Goal: Information Seeking & Learning: Learn about a topic

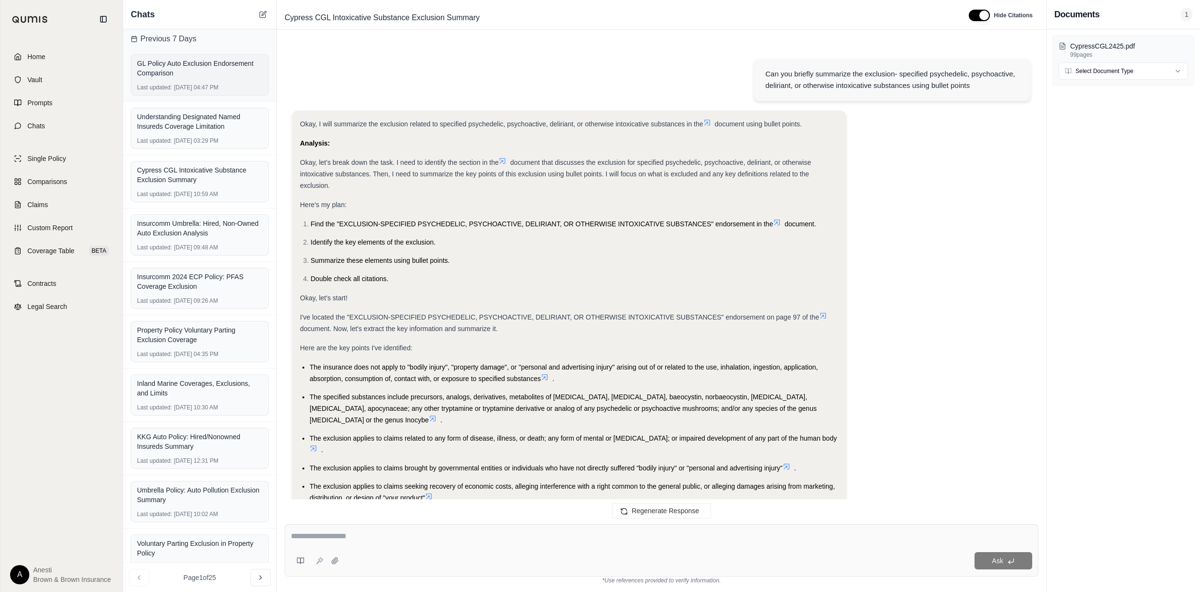
scroll to position [12486, 0]
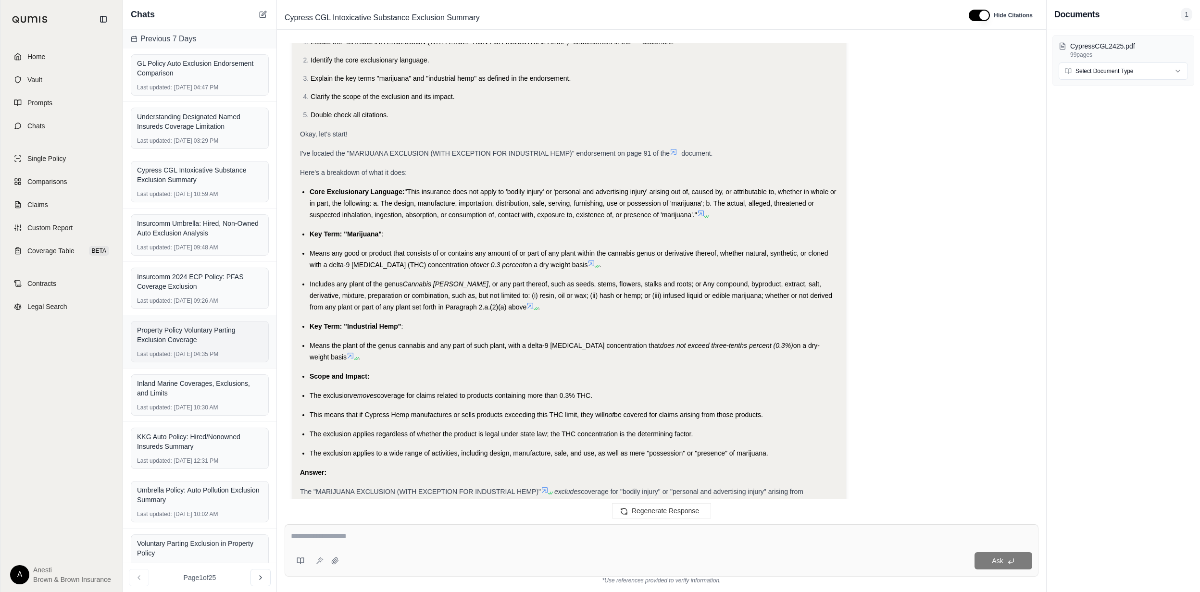
click at [217, 342] on div "Property Policy Voluntary Parting Exclusion Coverage" at bounding box center [199, 334] width 125 height 19
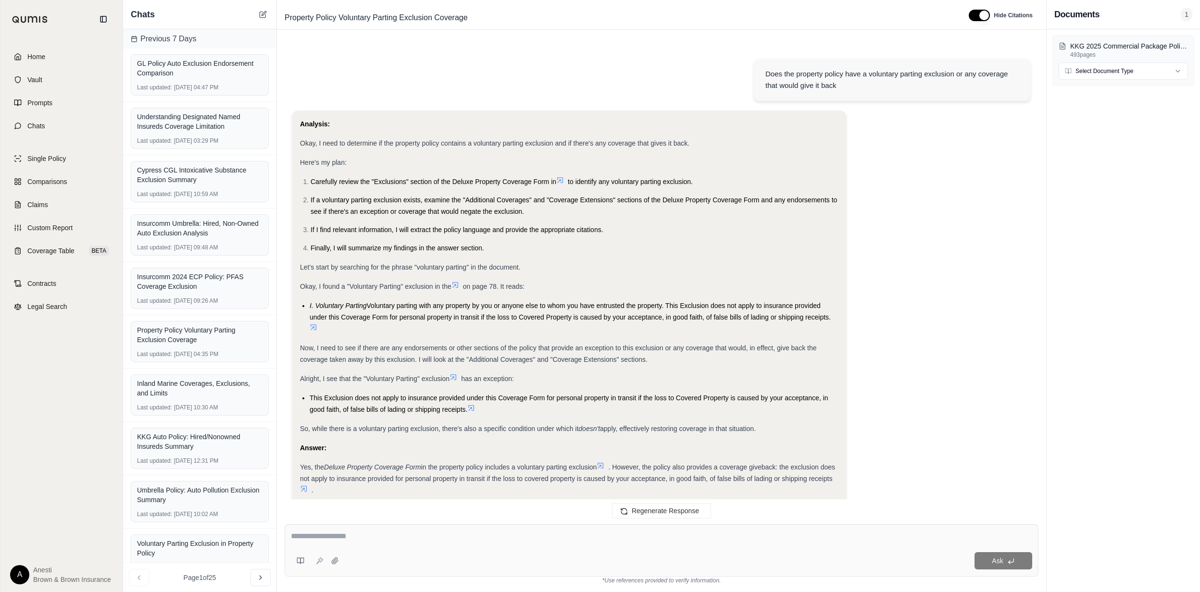
scroll to position [17857, 0]
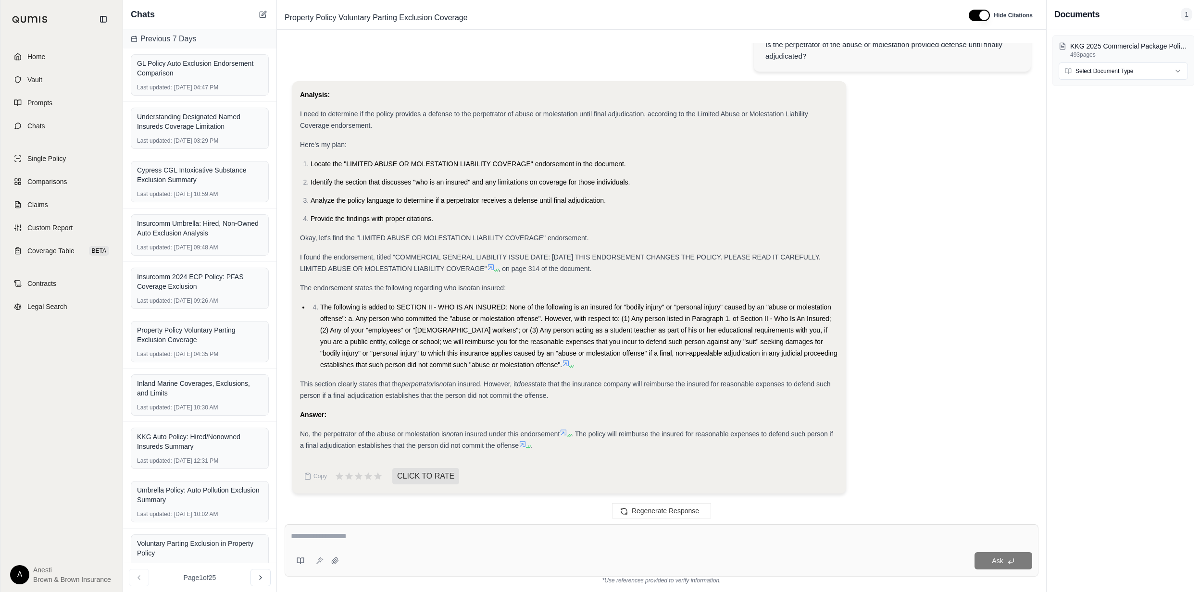
click at [414, 538] on textarea at bounding box center [661, 537] width 741 height 12
type textarea "**********"
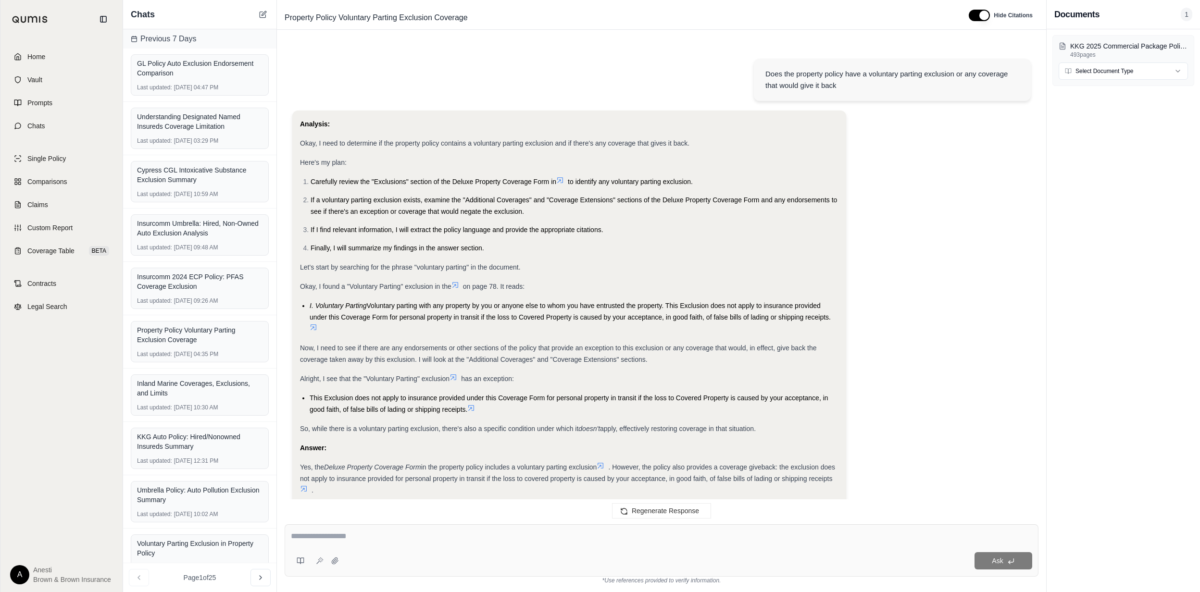
scroll to position [18409, 0]
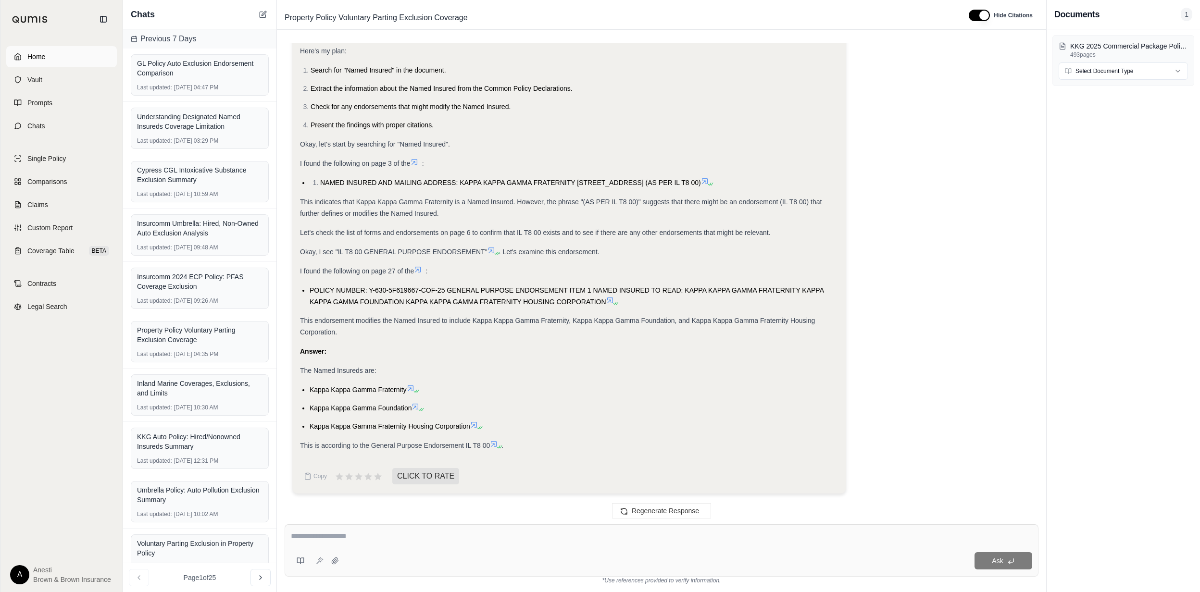
click at [31, 58] on span "Home" at bounding box center [36, 57] width 18 height 10
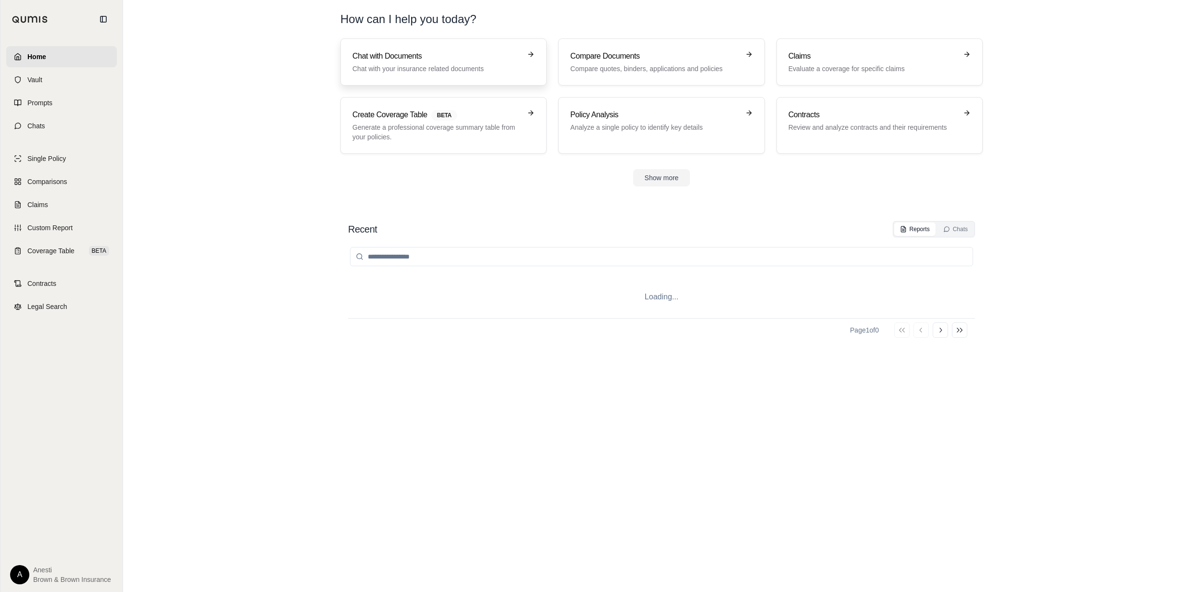
click at [398, 52] on h3 "Chat with Documents" at bounding box center [436, 56] width 169 height 12
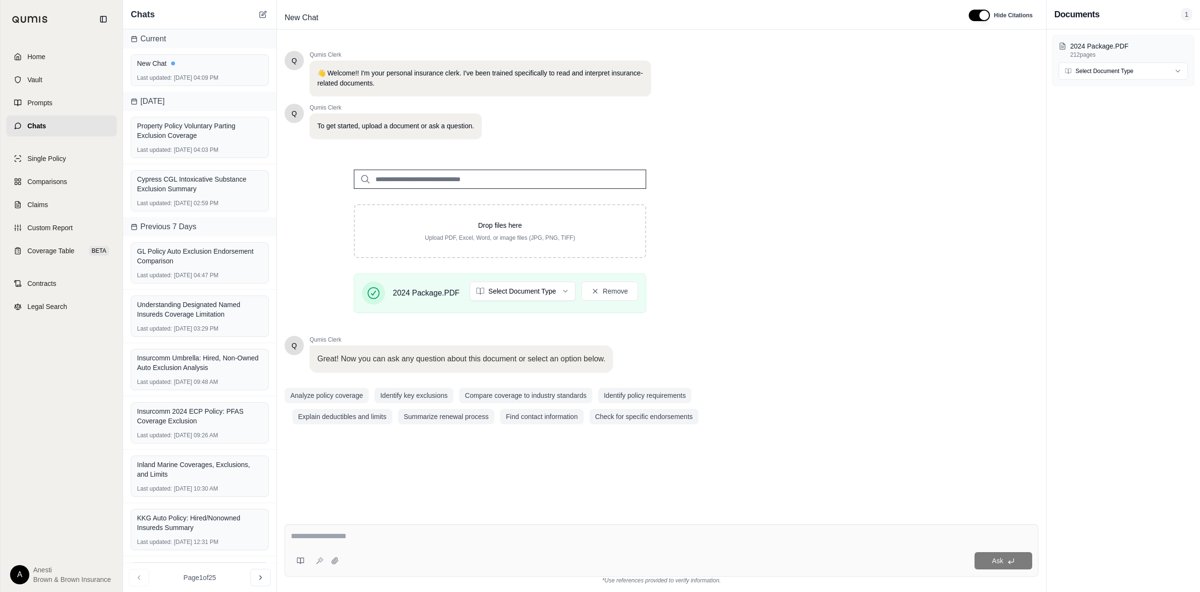
click at [406, 535] on textarea at bounding box center [661, 537] width 741 height 12
type textarea "**********"
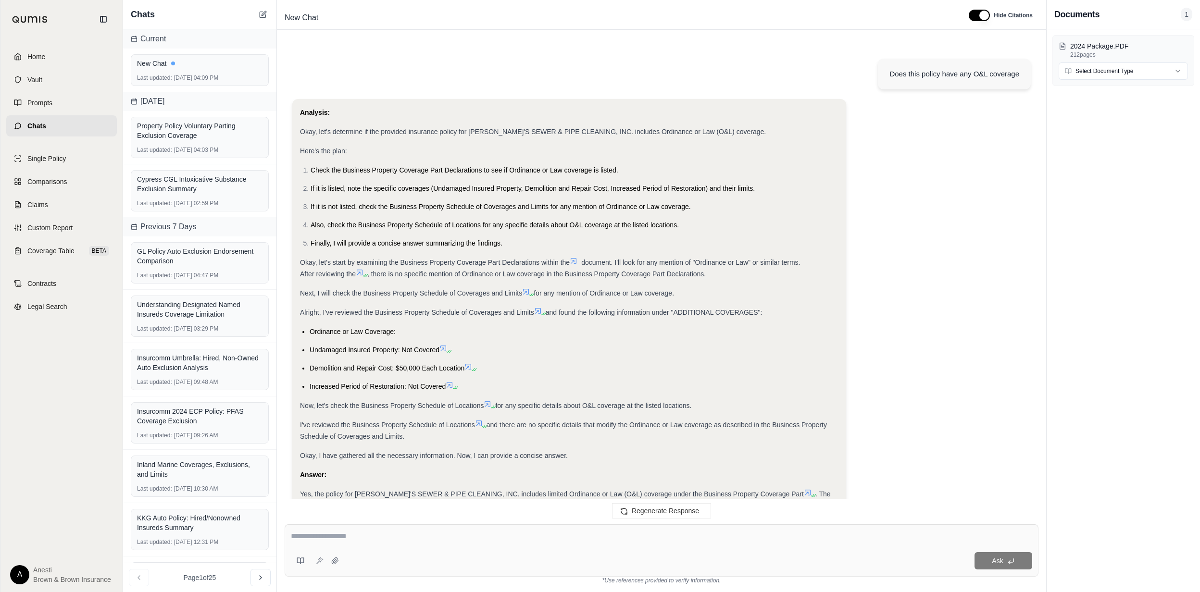
scroll to position [147, 0]
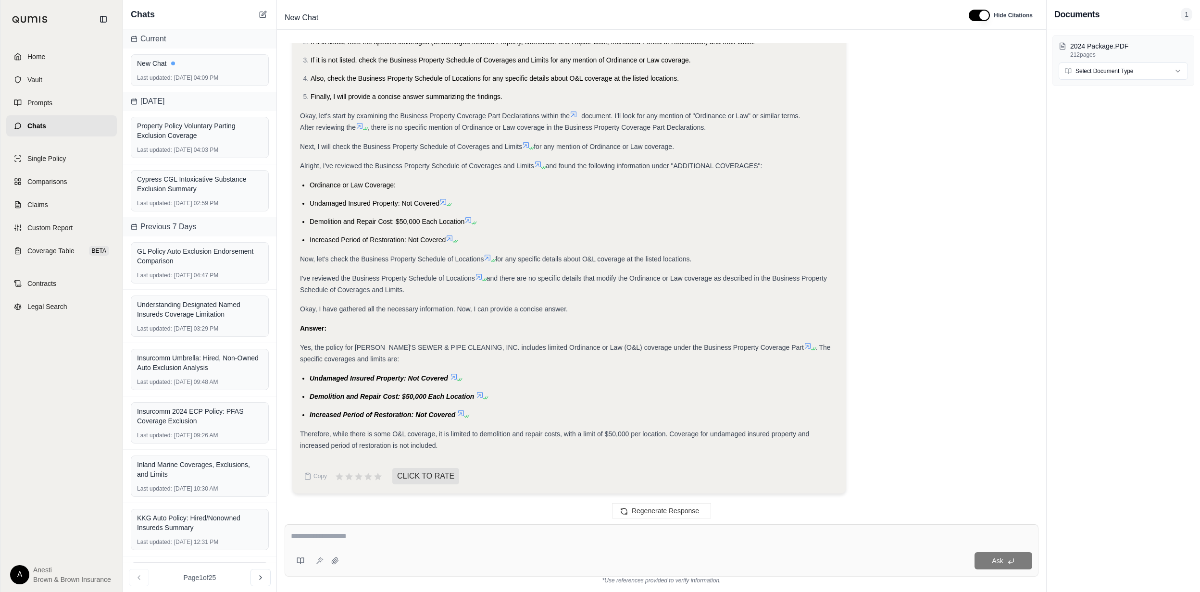
click at [349, 539] on textarea at bounding box center [661, 537] width 741 height 12
type textarea "**********"
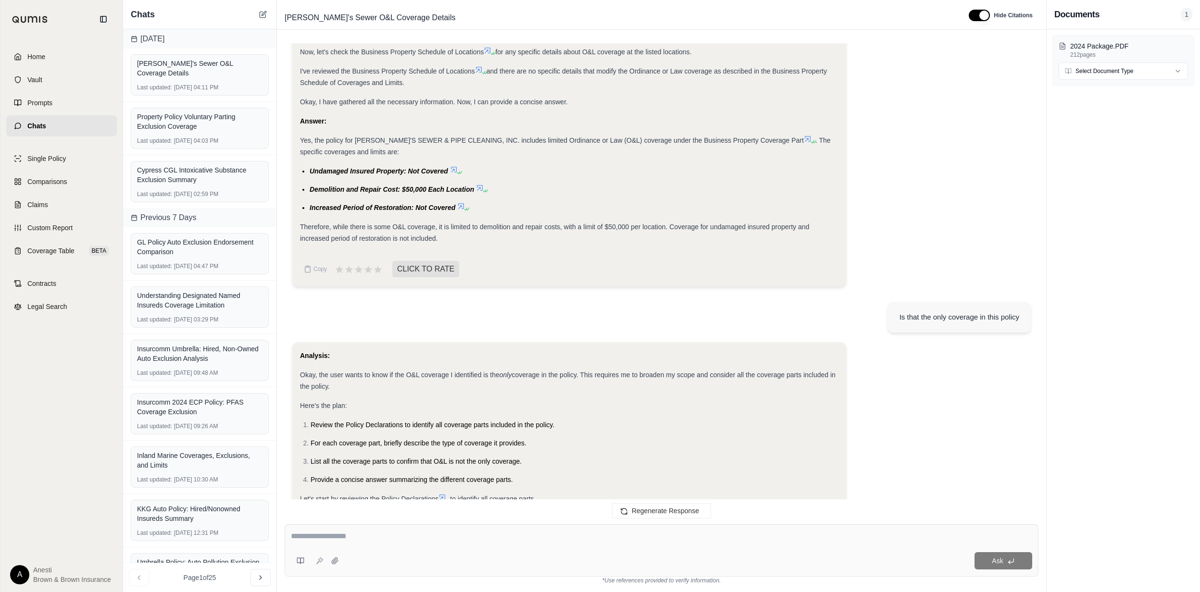
scroll to position [341, 0]
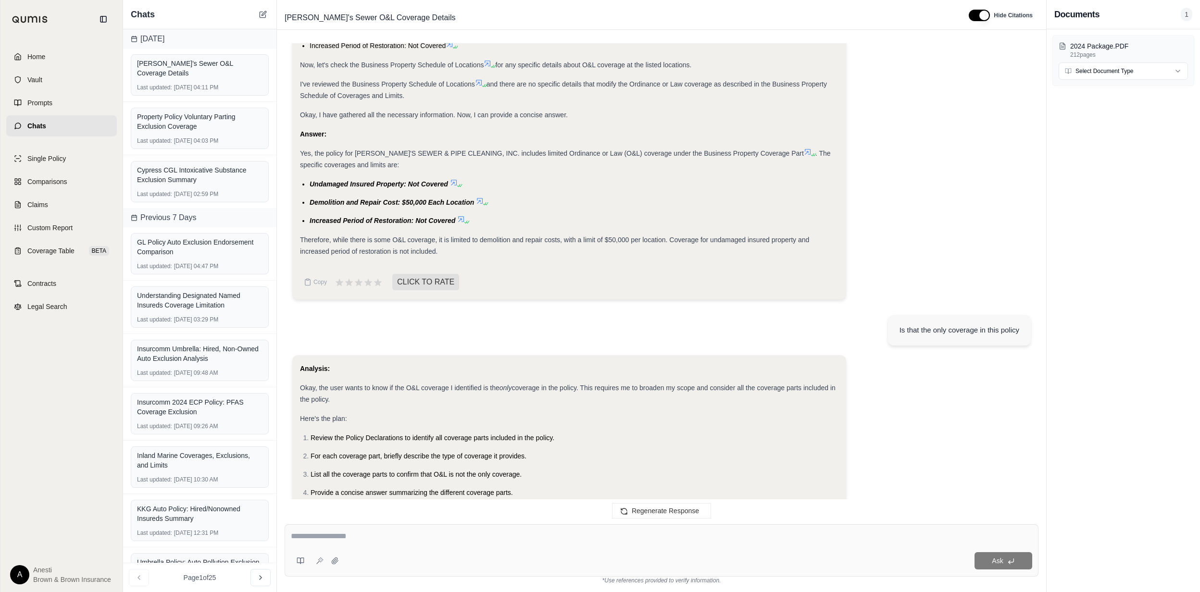
click at [478, 581] on li "General Liability" at bounding box center [574, 587] width 529 height 12
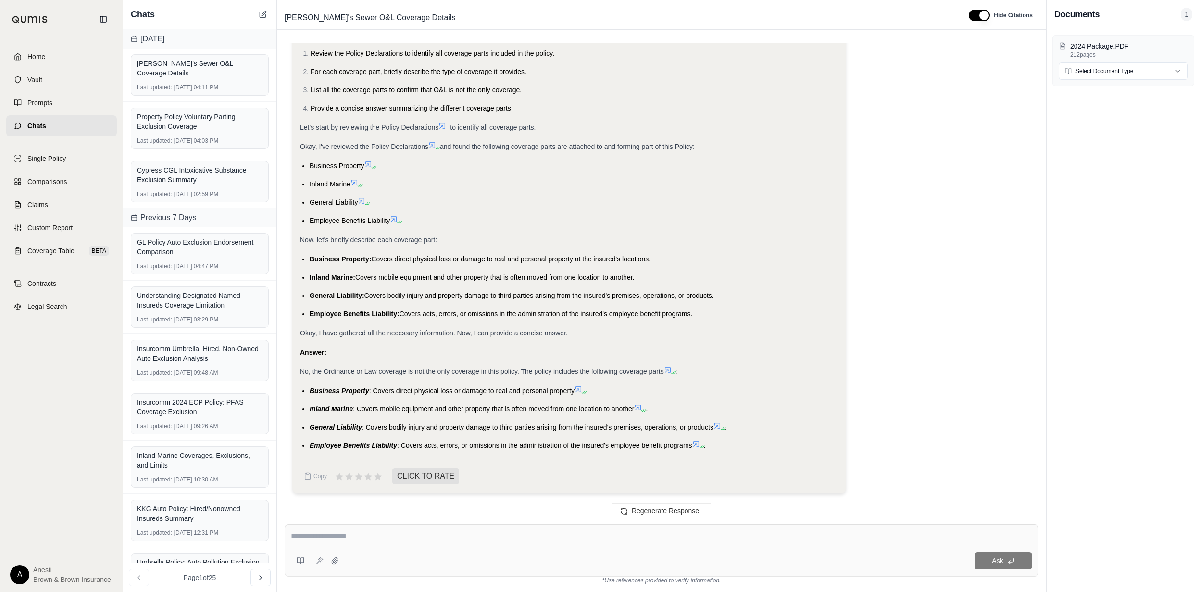
scroll to position [405, 0]
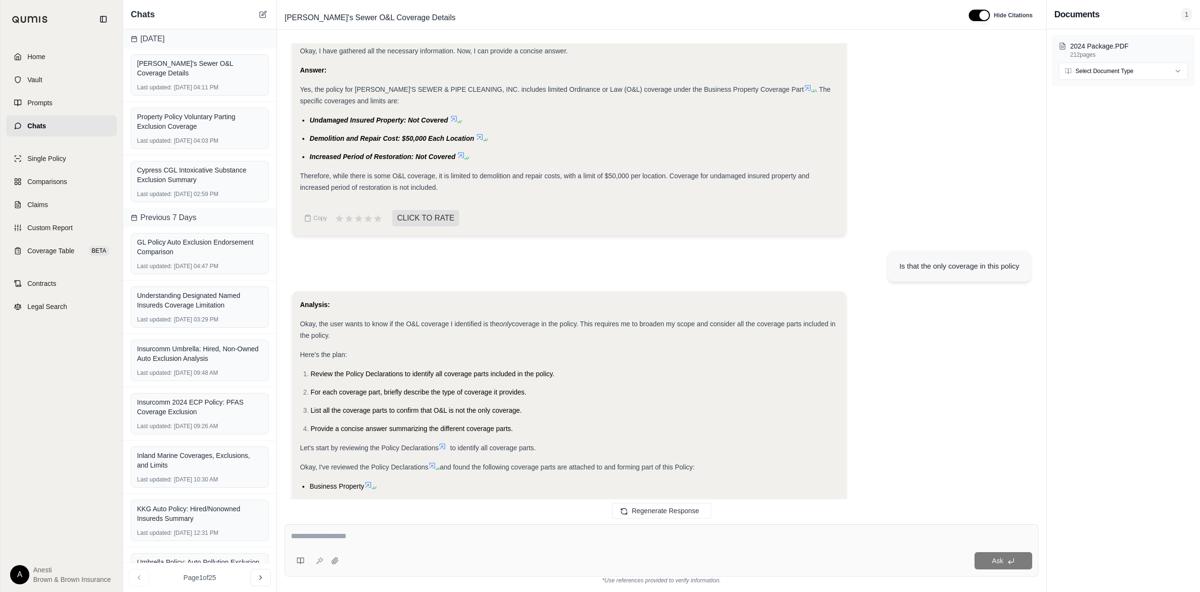
click at [478, 136] on icon at bounding box center [480, 137] width 8 height 8
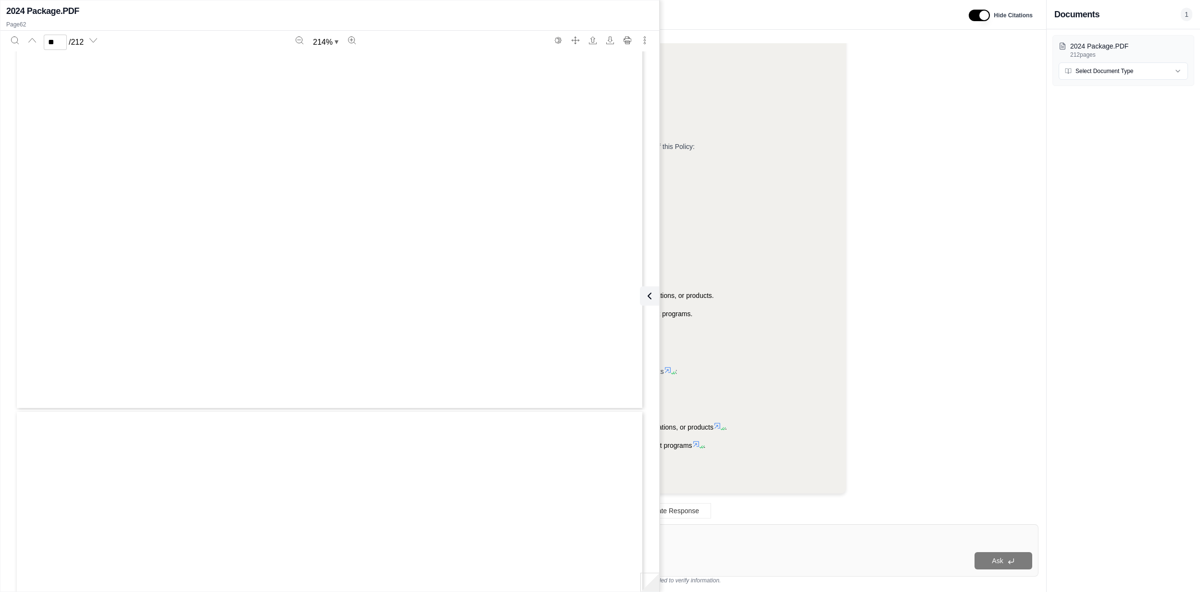
scroll to position [49666, 0]
type input "**"
click at [641, 292] on button at bounding box center [647, 295] width 19 height 19
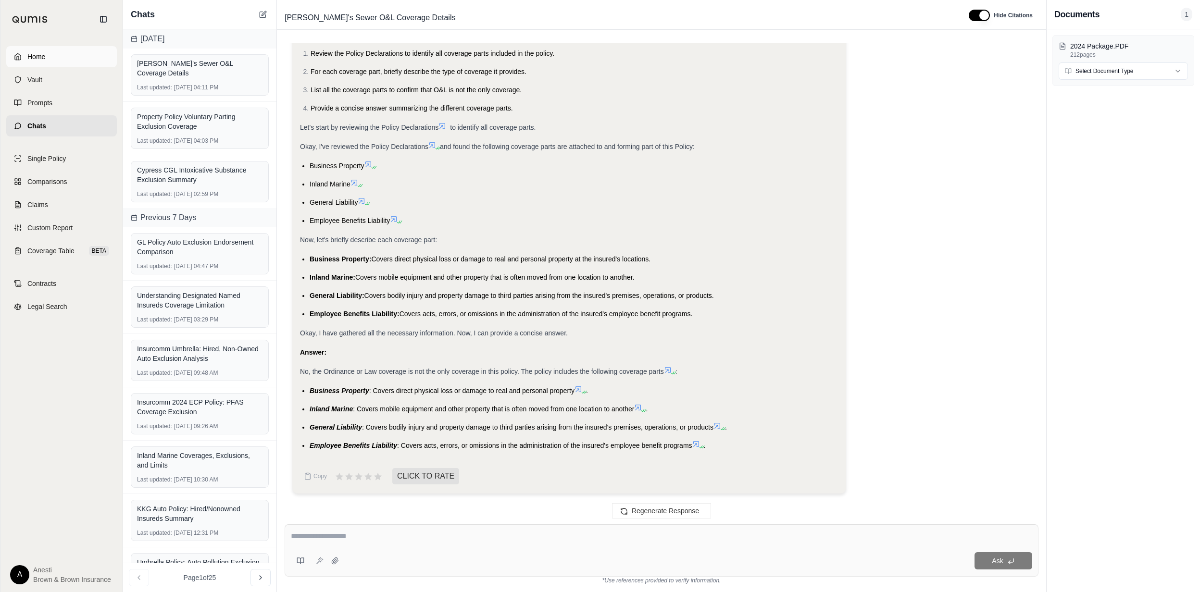
click at [52, 50] on link "Home" at bounding box center [61, 56] width 111 height 21
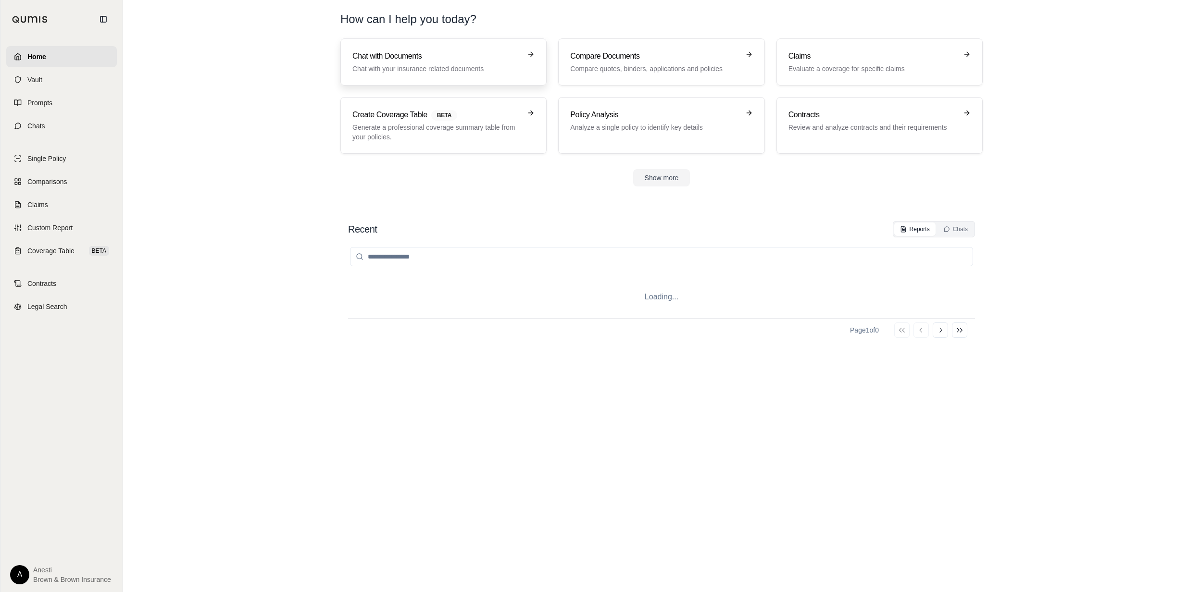
click at [365, 50] on link "Chat with Documents Chat with your insurance related documents" at bounding box center [443, 61] width 206 height 47
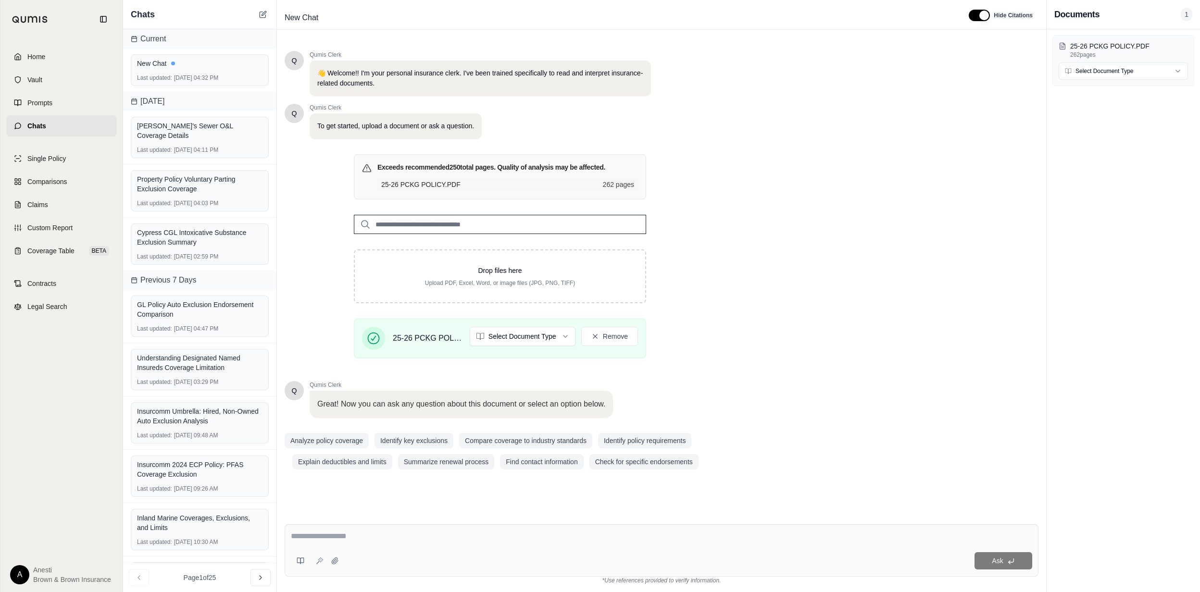
click at [337, 534] on textarea at bounding box center [661, 537] width 741 height 12
type textarea "**********"
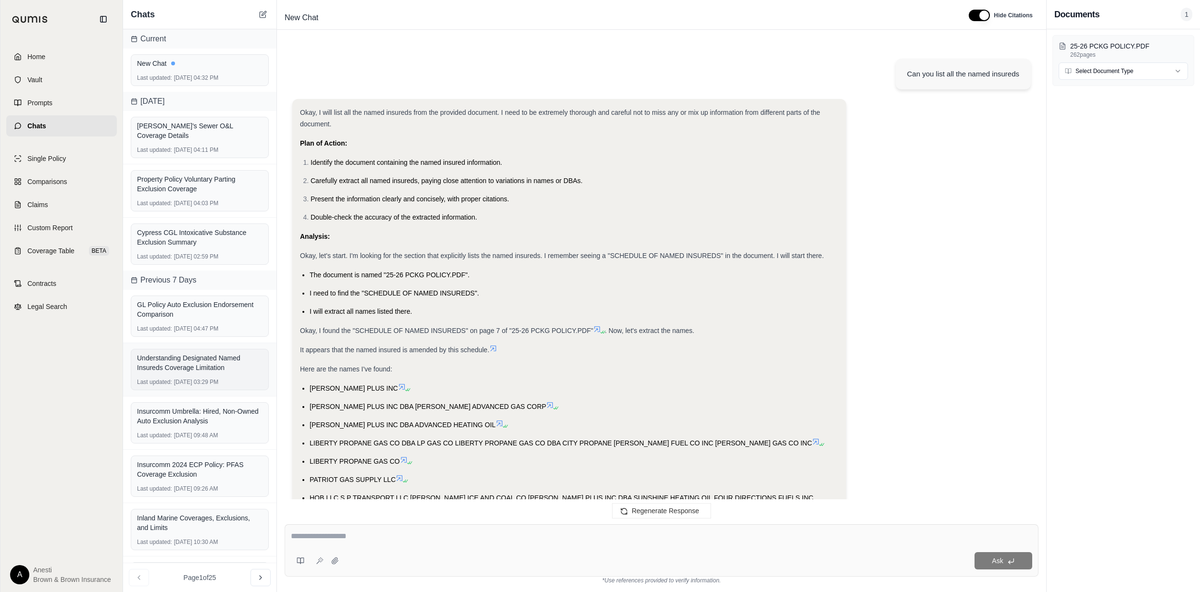
scroll to position [350, 0]
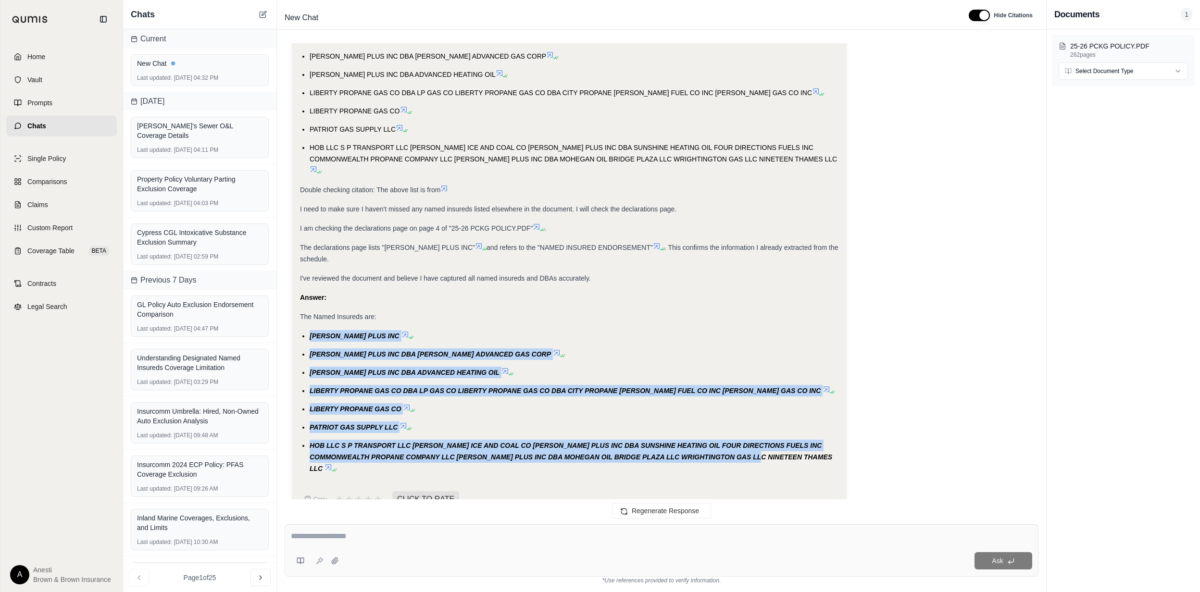
drag, startPoint x: 308, startPoint y: 322, endPoint x: 752, endPoint y: 450, distance: 462.4
click at [752, 450] on ul "[PERSON_NAME] PLUS INC [PERSON_NAME] PLUS INC DBA [PERSON_NAME] ADVANCED GAS CO…" at bounding box center [569, 402] width 538 height 144
copy ul "[PERSON_NAME] PLUS INC [PERSON_NAME] PLUS INC DBA [PERSON_NAME] ADVANCED GAS CO…"
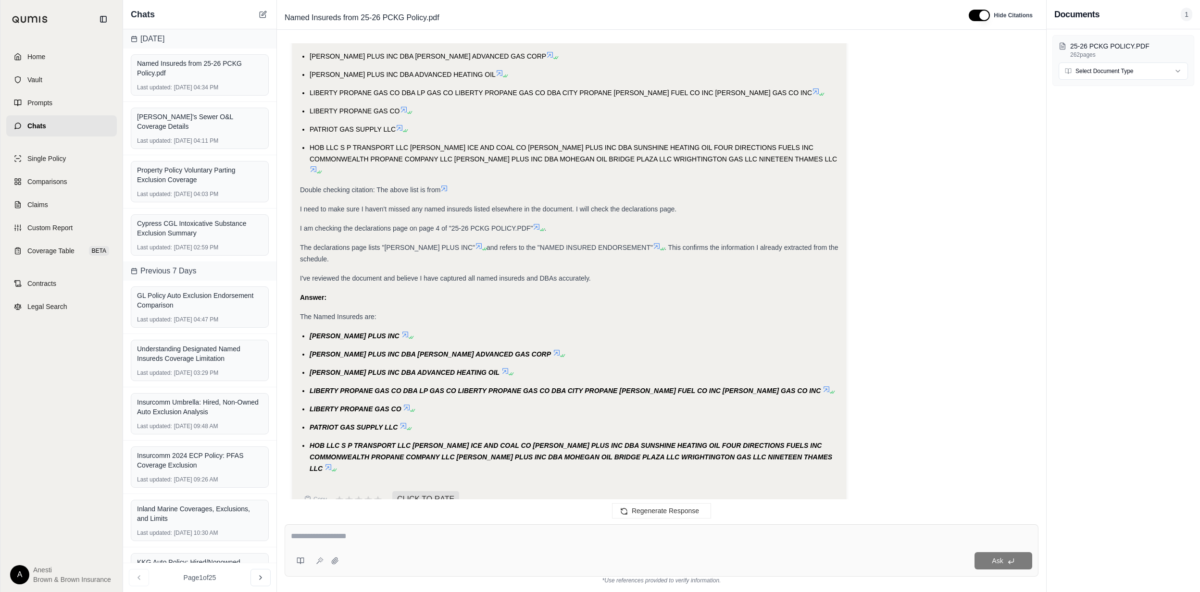
click at [561, 536] on textarea at bounding box center [661, 537] width 741 height 12
type textarea "**********"
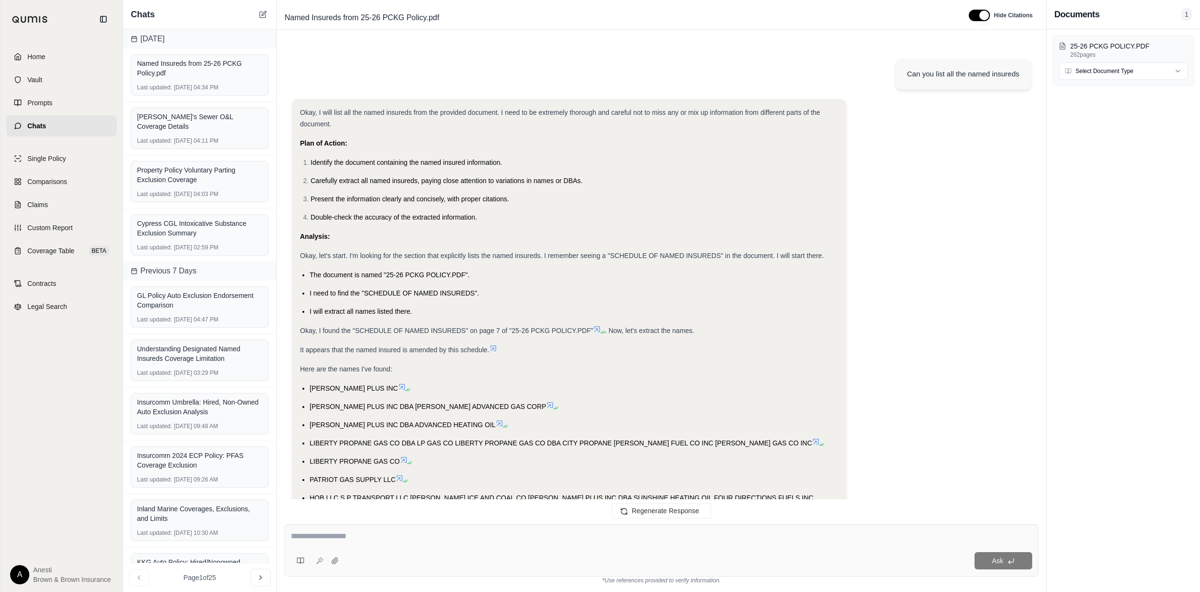
scroll to position [859, 0]
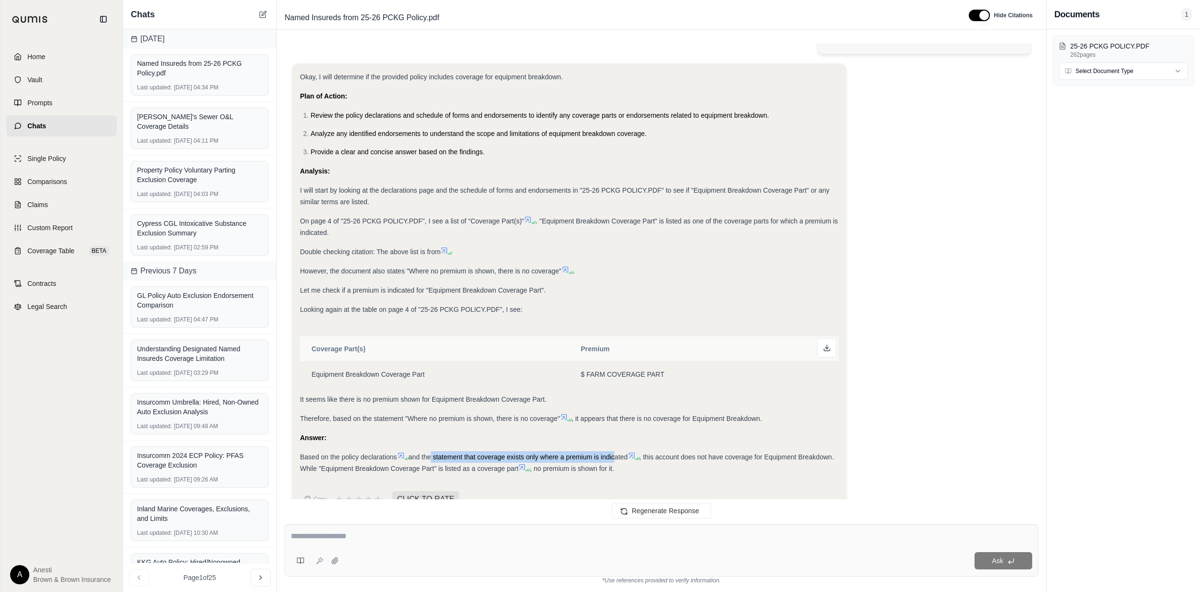
drag, startPoint x: 429, startPoint y: 438, endPoint x: 615, endPoint y: 428, distance: 186.3
click at [615, 451] on div "Based on the policy declarations and the statement that coverage exists only wh…" at bounding box center [569, 462] width 538 height 23
drag, startPoint x: 365, startPoint y: 445, endPoint x: 523, endPoint y: 446, distance: 157.7
click at [523, 453] on span ", this account does not have coverage for Equipment Breakdown. While "Equipment…" at bounding box center [567, 462] width 534 height 19
drag, startPoint x: 523, startPoint y: 446, endPoint x: 564, endPoint y: 445, distance: 41.3
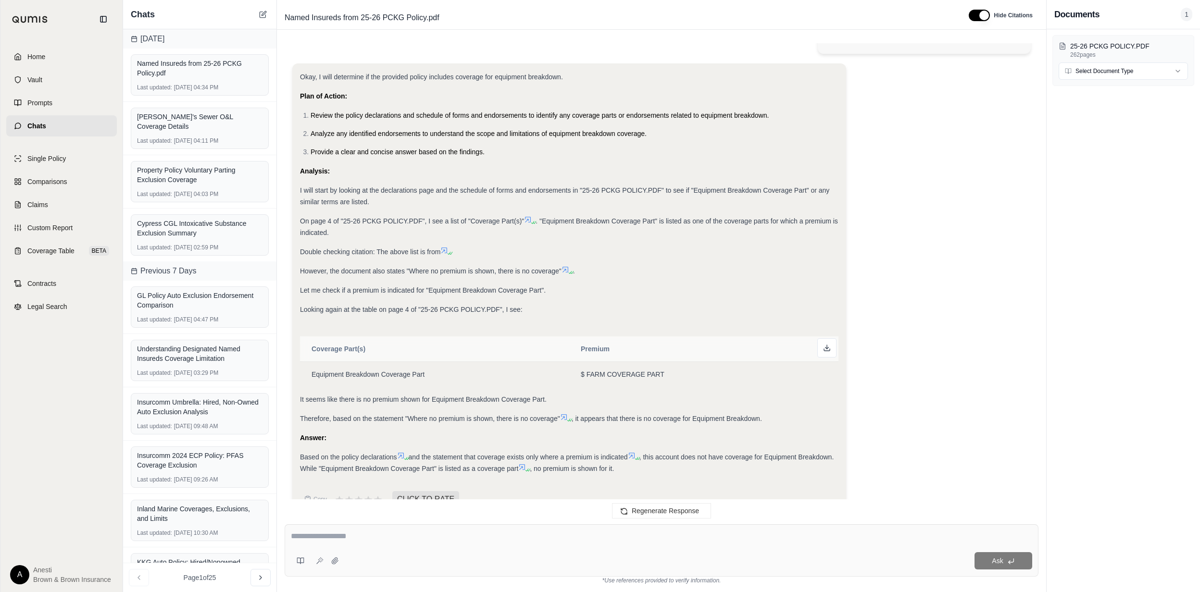
click at [530, 467] on icon at bounding box center [527, 470] width 6 height 6
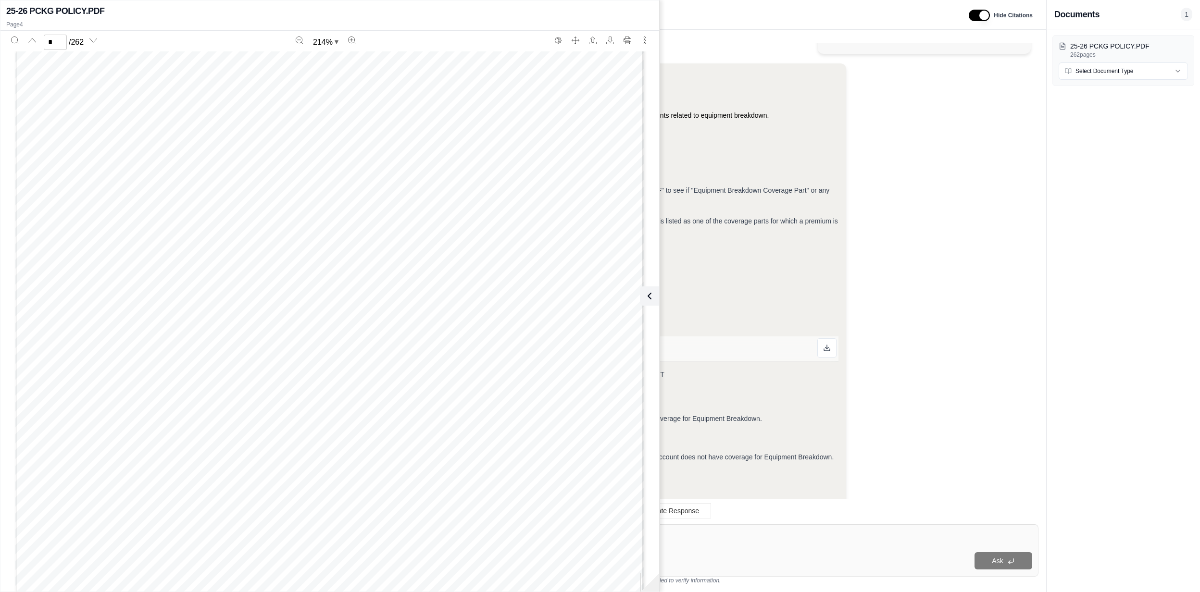
scroll to position [2699, 0]
type input "*"
